Goal: Task Accomplishment & Management: Use online tool/utility

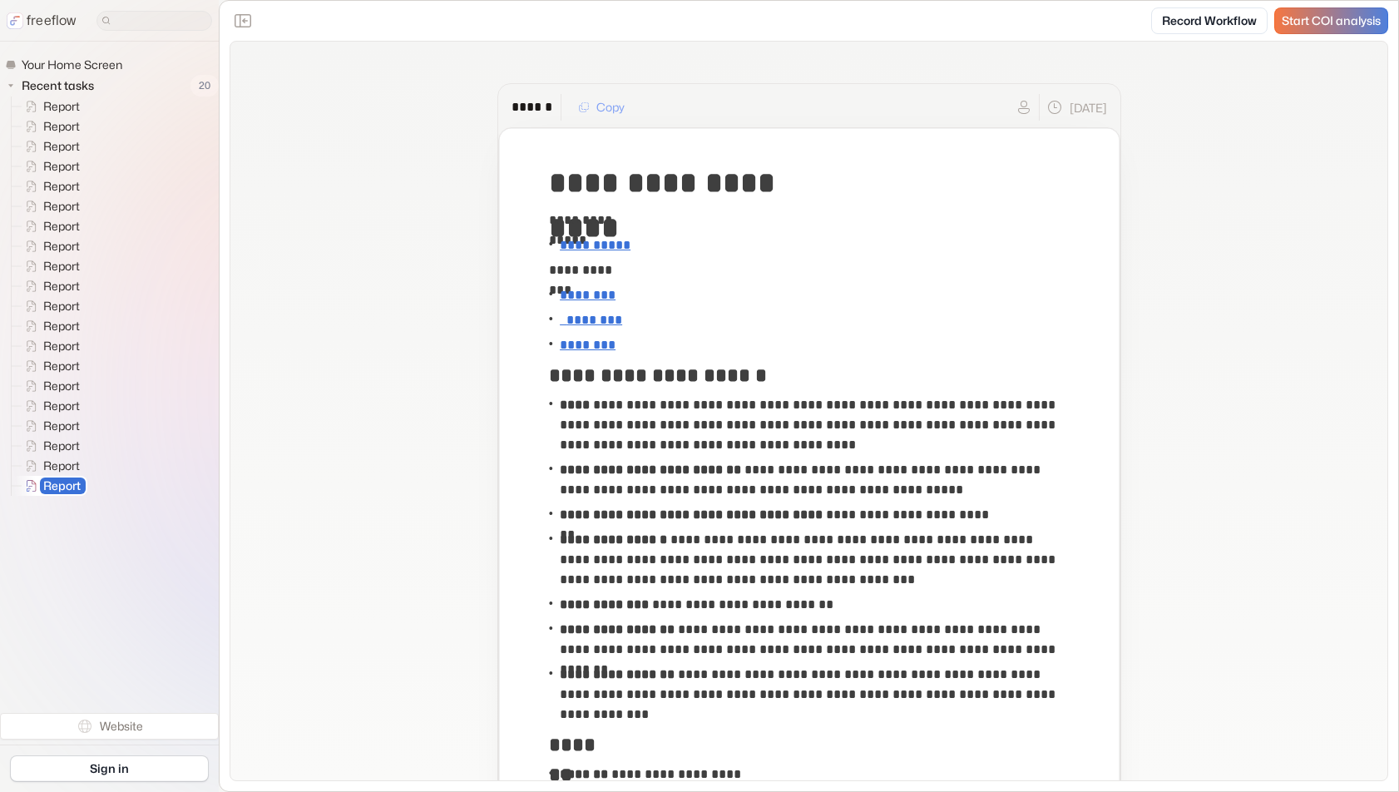
click at [1327, 22] on span "Start COI analysis" at bounding box center [1331, 21] width 99 height 14
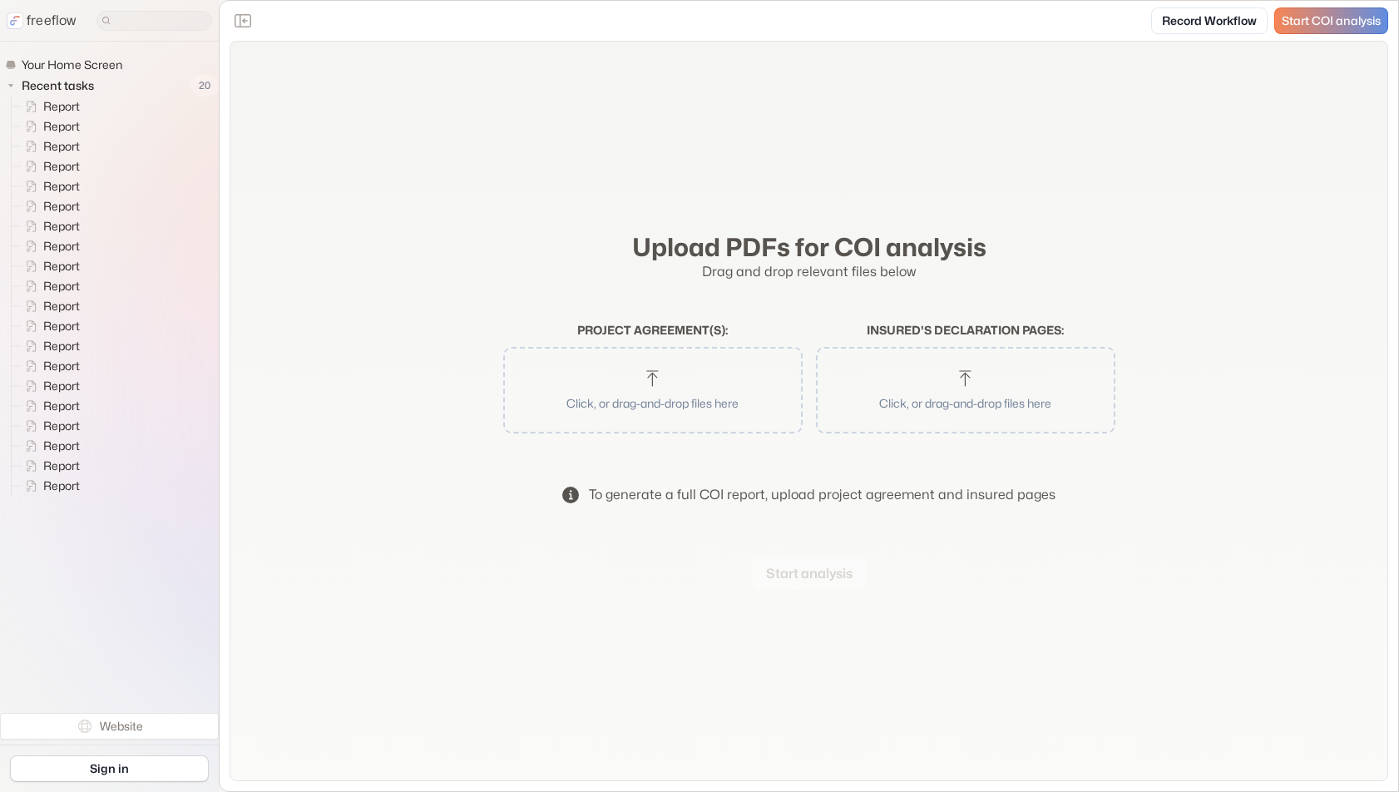
click at [672, 368] on button "Click, or drag-and-drop files here" at bounding box center [652, 390] width 283 height 70
click at [929, 370] on button "Click, or drag-and-drop files here" at bounding box center [965, 390] width 283 height 70
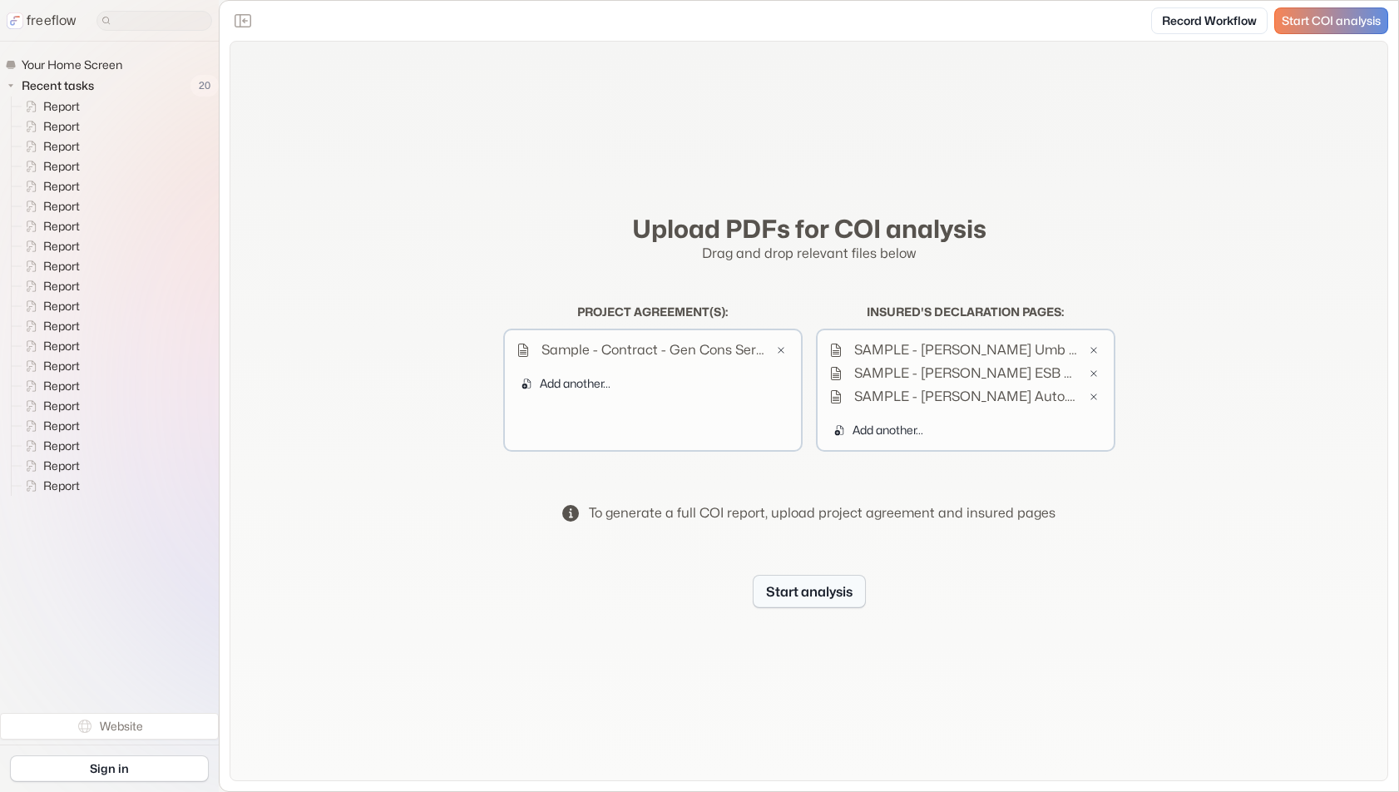
click at [824, 585] on button "Start analysis" at bounding box center [809, 591] width 113 height 33
